Goal: Information Seeking & Learning: Compare options

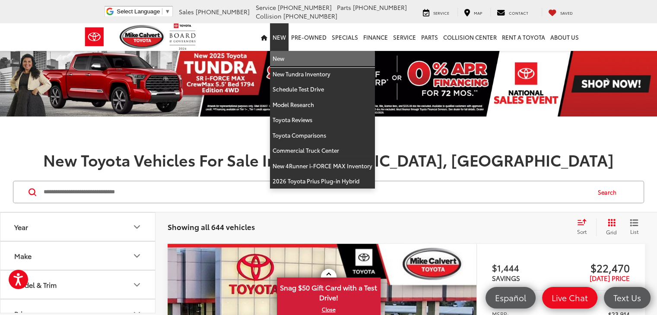
click at [296, 62] on link "New" at bounding box center [322, 59] width 105 height 16
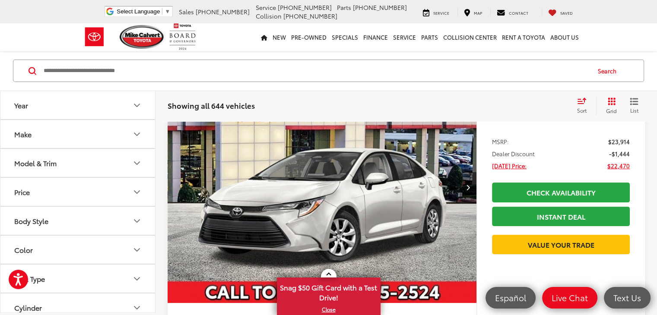
click at [126, 139] on button "Make" at bounding box center [77, 134] width 155 height 28
click at [79, 164] on button "Model & Trim" at bounding box center [77, 163] width 155 height 28
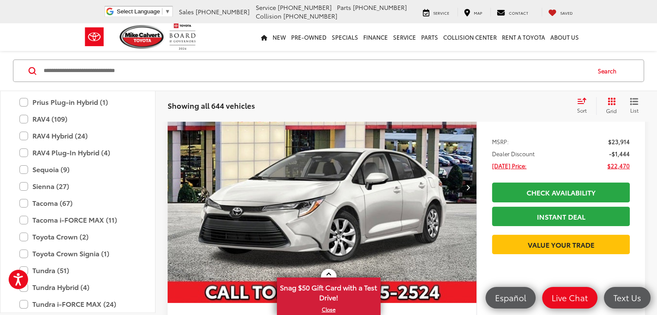
scroll to position [426, 0]
click at [55, 187] on label "Sienna (27)" at bounding box center [77, 186] width 117 height 15
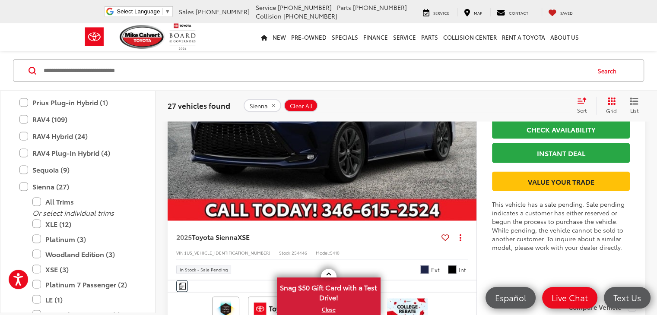
scroll to position [1761, 0]
